Goal: Communication & Community: Answer question/provide support

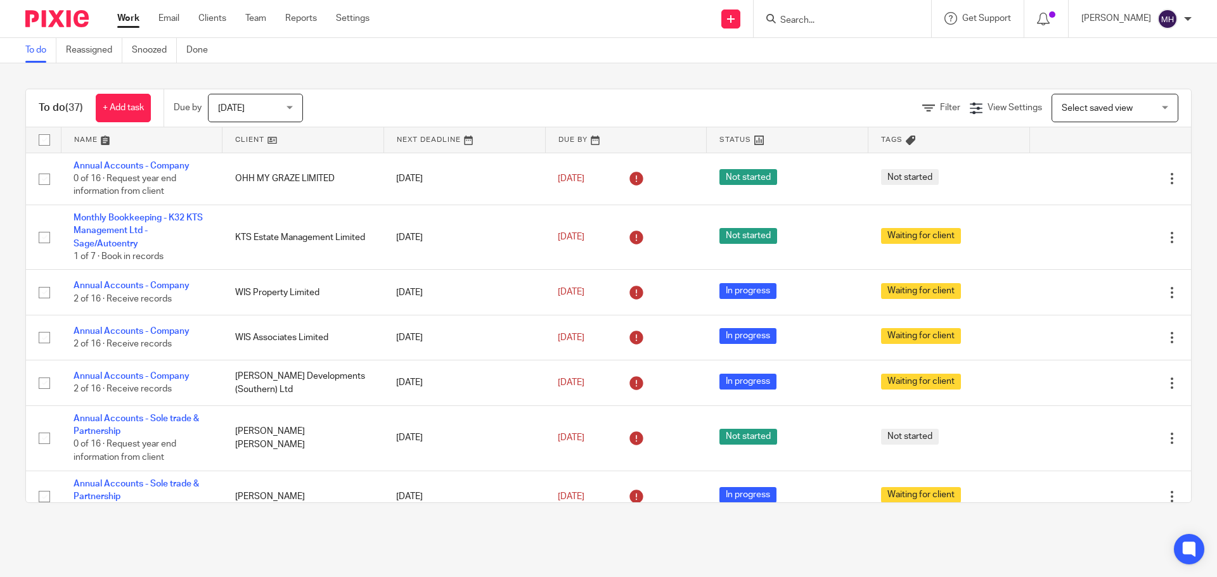
click at [791, 16] on input "Search" at bounding box center [836, 20] width 114 height 11
type input "e"
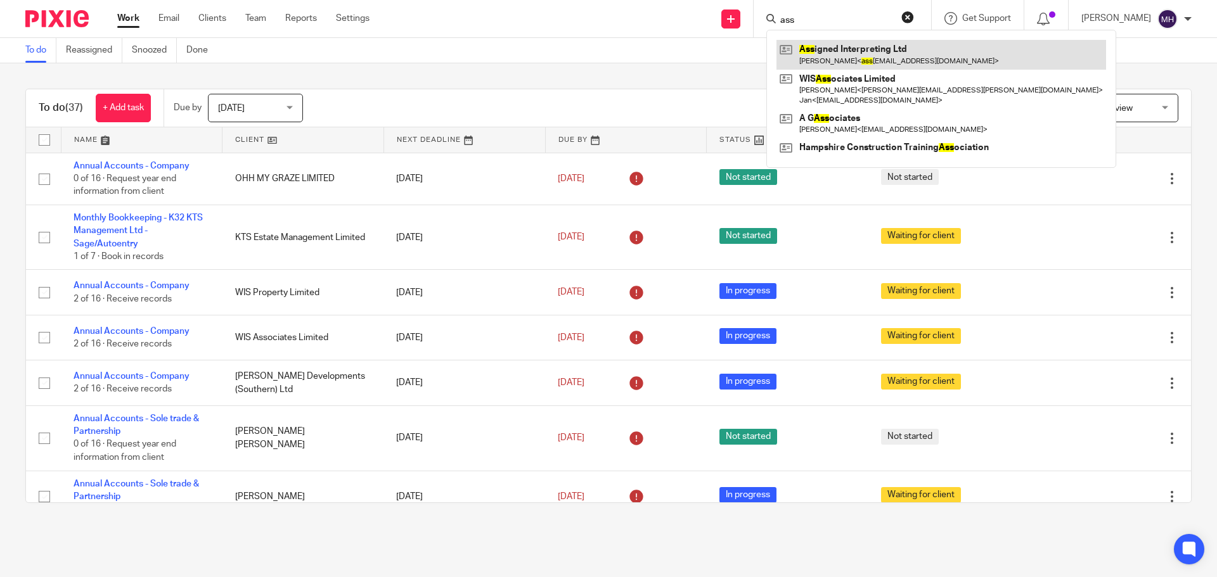
type input "ass"
click at [864, 49] on link at bounding box center [940, 54] width 329 height 29
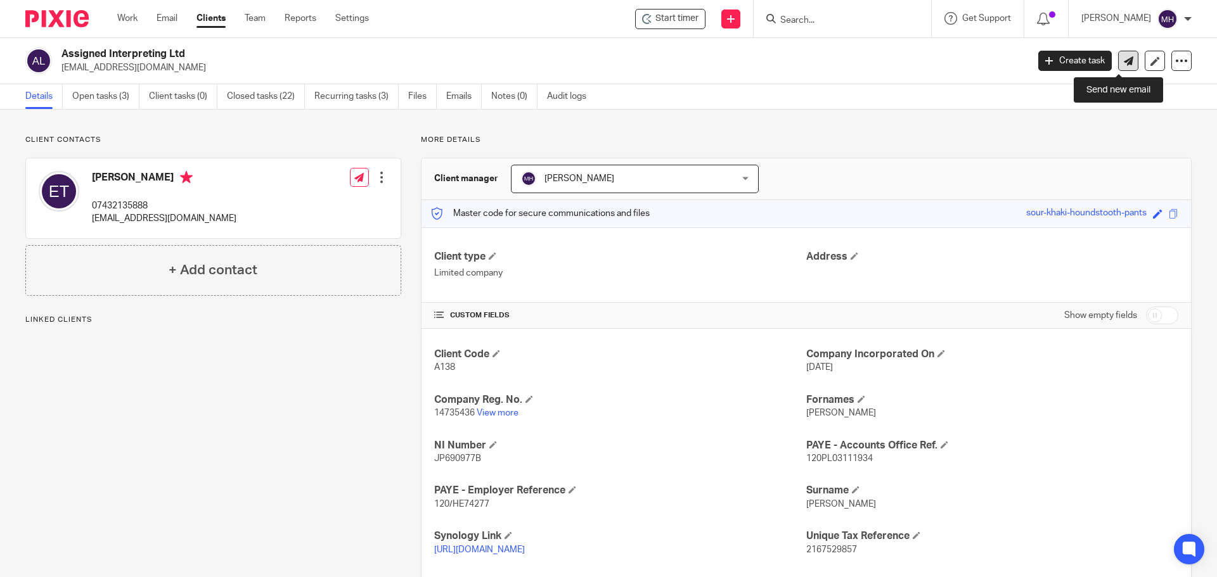
click at [1123, 61] on icon at bounding box center [1128, 61] width 10 height 10
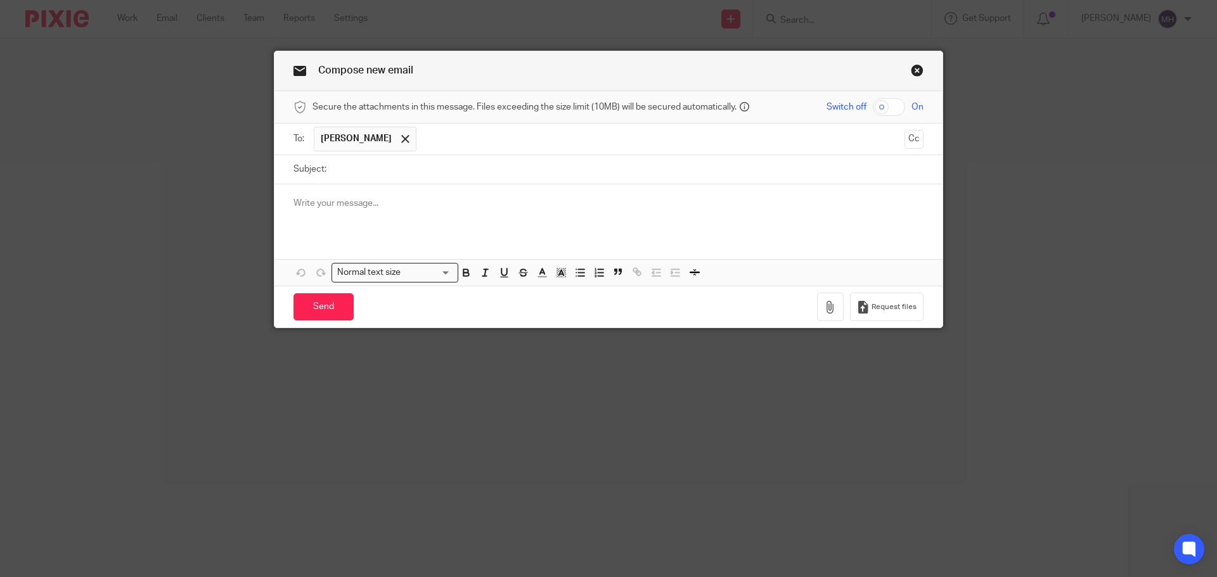
click at [382, 178] on input "Subject:" at bounding box center [628, 169] width 591 height 29
type input "VAT"
click at [371, 201] on p at bounding box center [608, 203] width 630 height 13
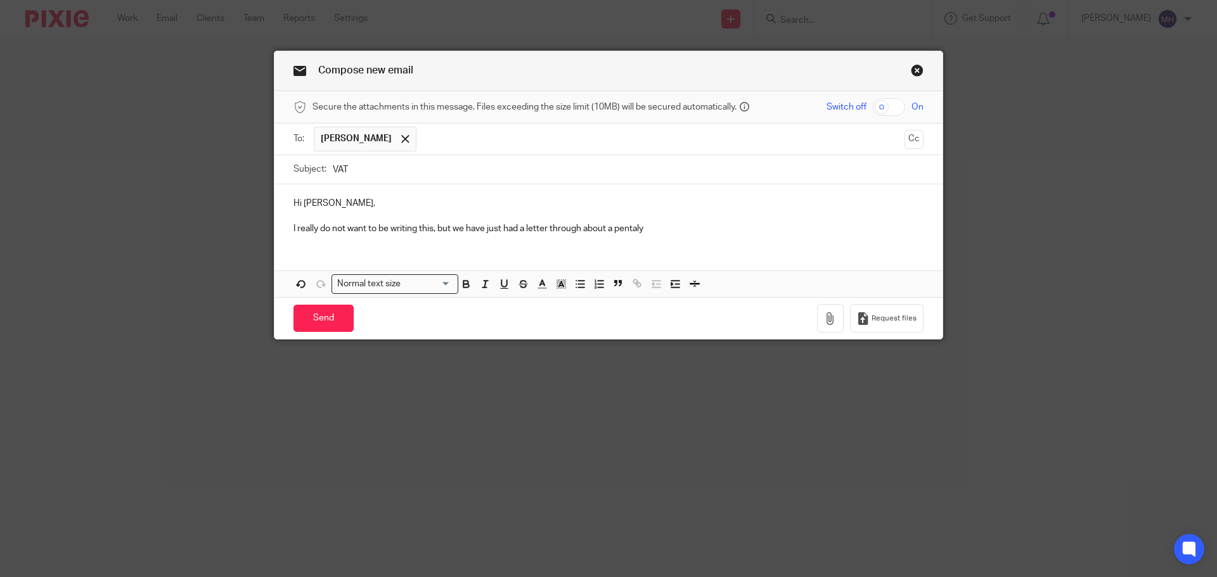
click at [632, 227] on p "I really do not want to be writing this, but we have just had a letter through …" at bounding box center [608, 228] width 630 height 13
click at [657, 227] on p "I really do not want to be writing this, but we have just had a letter through …" at bounding box center [608, 228] width 630 height 13
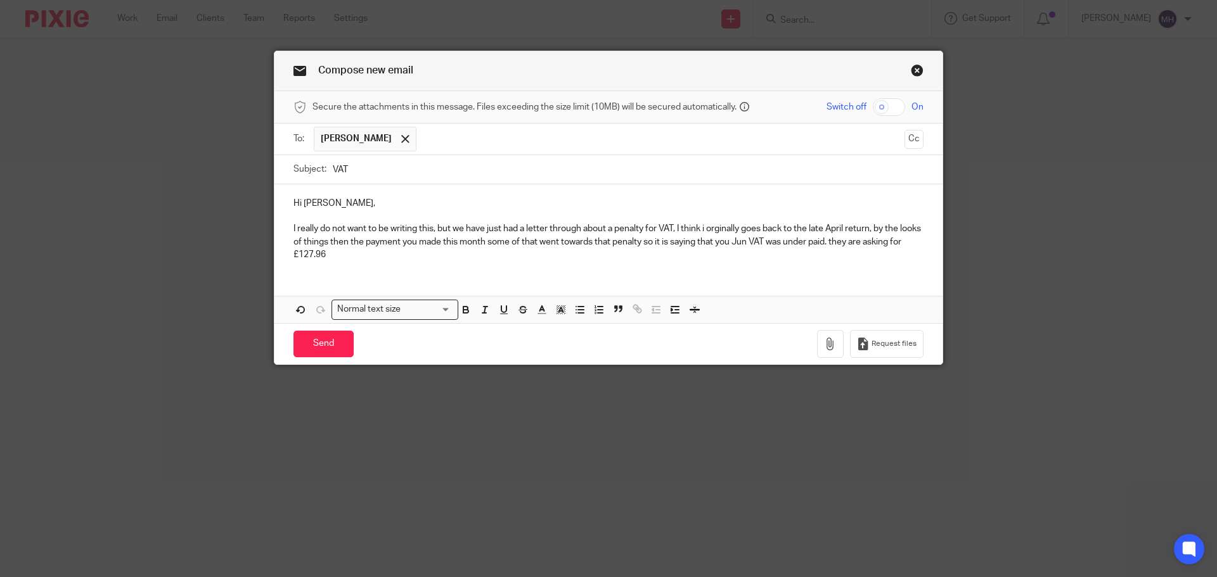
click at [722, 231] on p "I really do not want to be writing this, but we have just had a letter through …" at bounding box center [608, 241] width 630 height 39
drag, startPoint x: 703, startPoint y: 227, endPoint x: 711, endPoint y: 226, distance: 8.3
click at [703, 226] on p "I really do not want to be writing this, but we have just had a letter through …" at bounding box center [608, 241] width 630 height 39
click at [875, 227] on p "I really do not want to be writing this, but we have just had a letter through …" at bounding box center [608, 241] width 630 height 39
click at [501, 241] on p "I really do not want to be writing this, but we have just had a letter through …" at bounding box center [608, 241] width 630 height 39
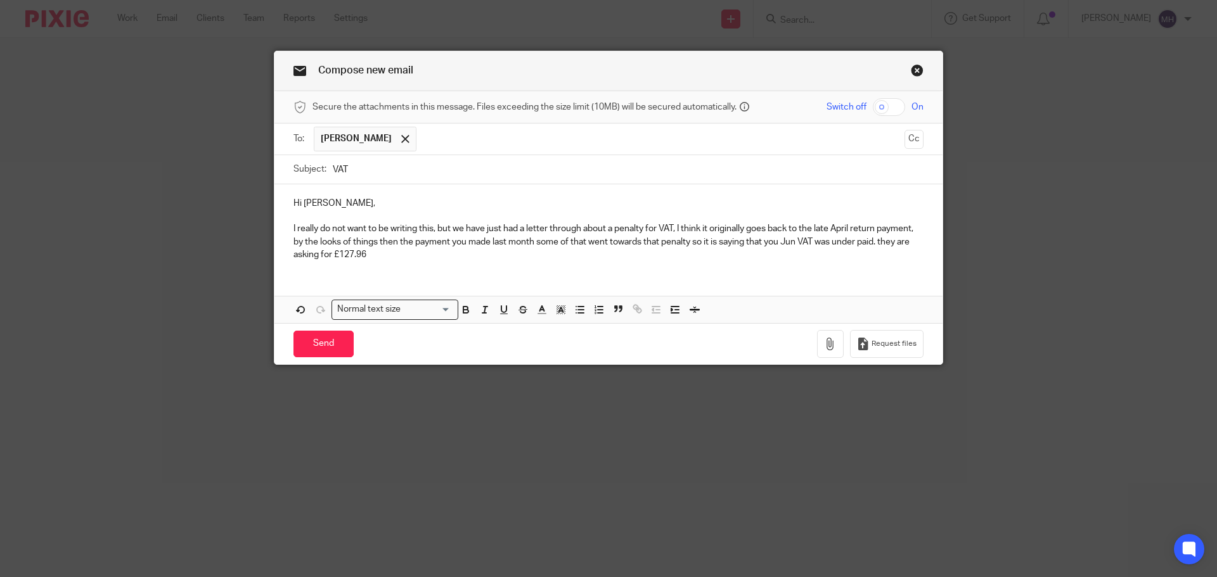
click at [910, 70] on link "Close this dialog window" at bounding box center [916, 72] width 13 height 17
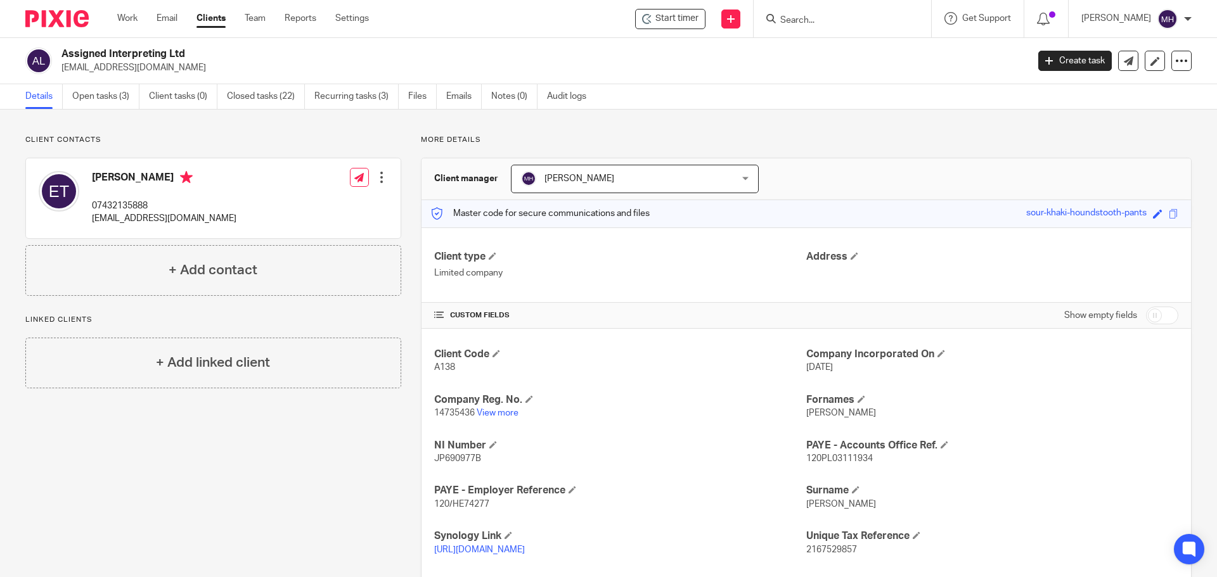
click at [803, 24] on input "Search" at bounding box center [836, 20] width 114 height 11
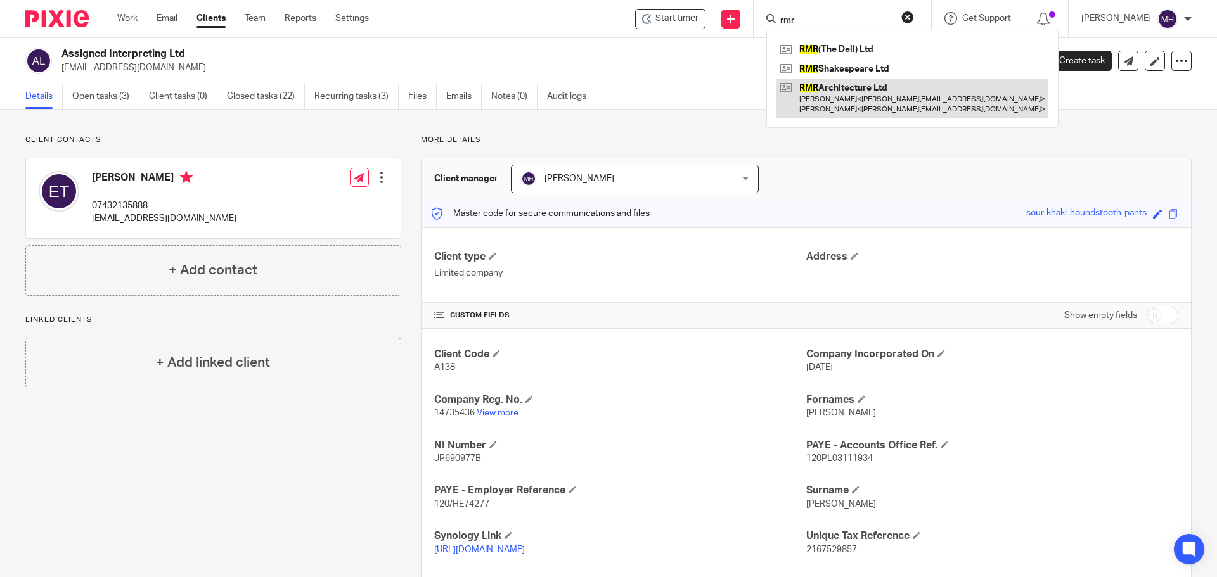
type input "rmr"
click at [852, 110] on link at bounding box center [912, 98] width 272 height 39
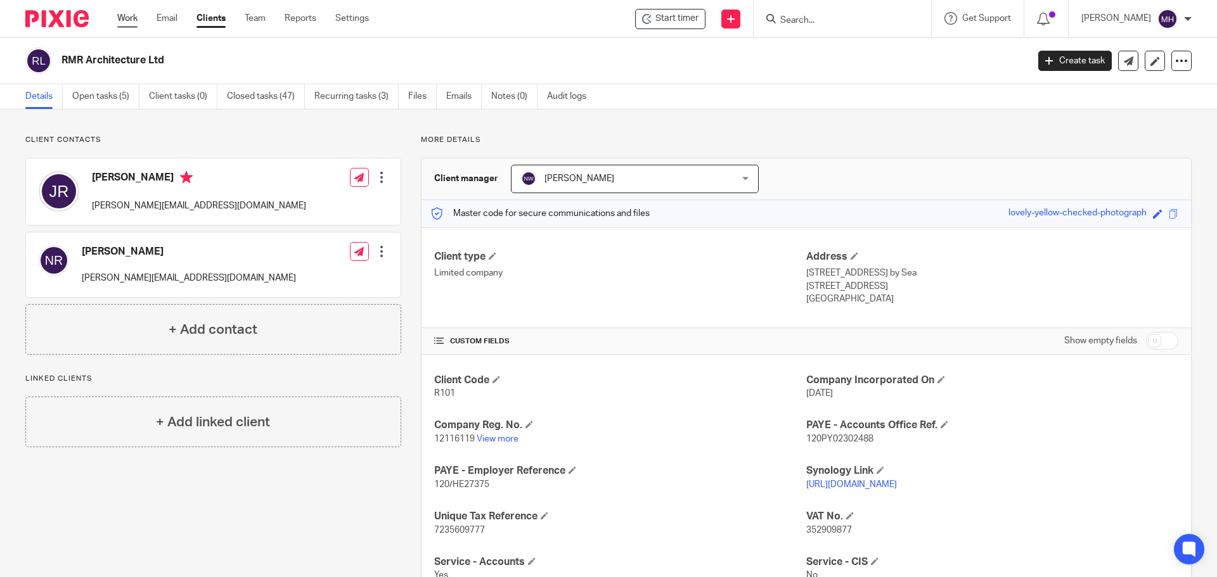
click at [127, 16] on link "Work" at bounding box center [127, 18] width 20 height 13
